Goal: Navigation & Orientation: Find specific page/section

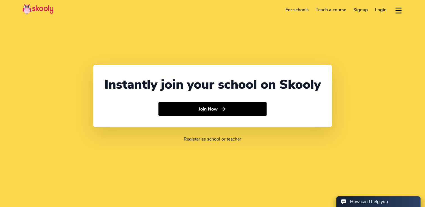
select select "92"
select select "[GEOGRAPHIC_DATA]"
select select "[GEOGRAPHIC_DATA]/[GEOGRAPHIC_DATA]"
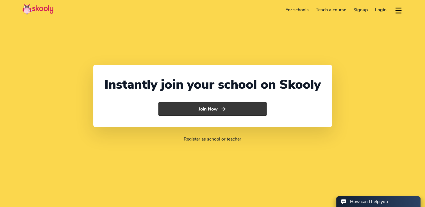
click at [216, 113] on button "Join Now" at bounding box center [212, 109] width 108 height 14
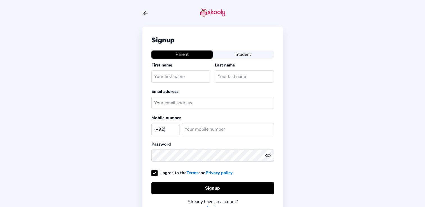
select select "PK"
click at [145, 12] on icon "Arrow Back" at bounding box center [145, 13] width 6 height 6
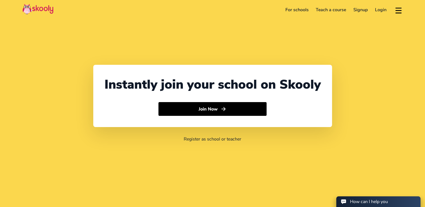
select select "92"
select select "[GEOGRAPHIC_DATA]"
select select "[GEOGRAPHIC_DATA]/[GEOGRAPHIC_DATA]"
click at [294, 11] on link "For schools" at bounding box center [297, 9] width 31 height 9
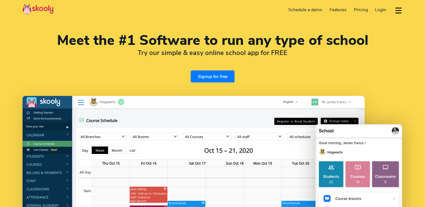
select select "en"
select select "92"
select select "[GEOGRAPHIC_DATA]"
select select "[GEOGRAPHIC_DATA]/[GEOGRAPHIC_DATA]"
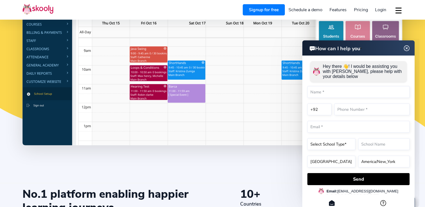
scroll to position [56, 0]
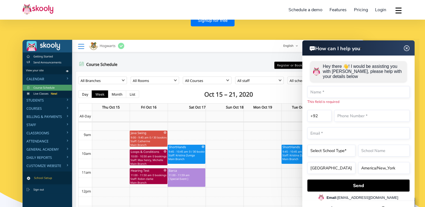
click at [402, 51] on img at bounding box center [406, 48] width 11 height 7
